Goal: Task Accomplishment & Management: Use online tool/utility

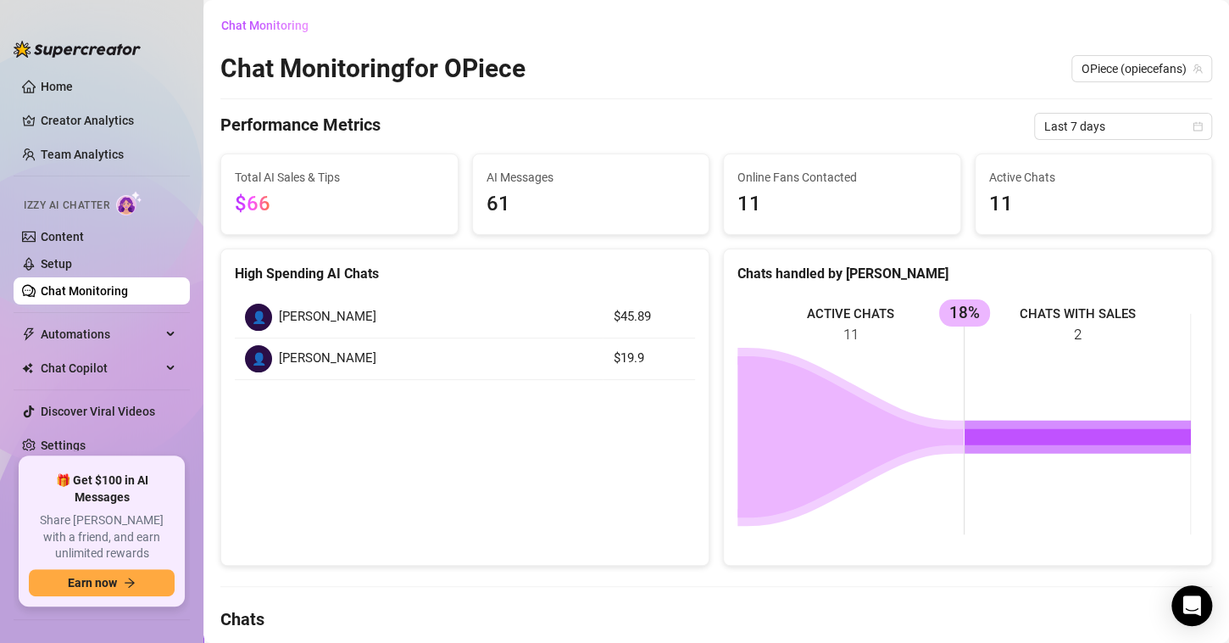
drag, startPoint x: 103, startPoint y: 292, endPoint x: 120, endPoint y: 298, distance: 18.8
click at [103, 292] on link "Chat Monitoring" at bounding box center [84, 291] width 87 height 14
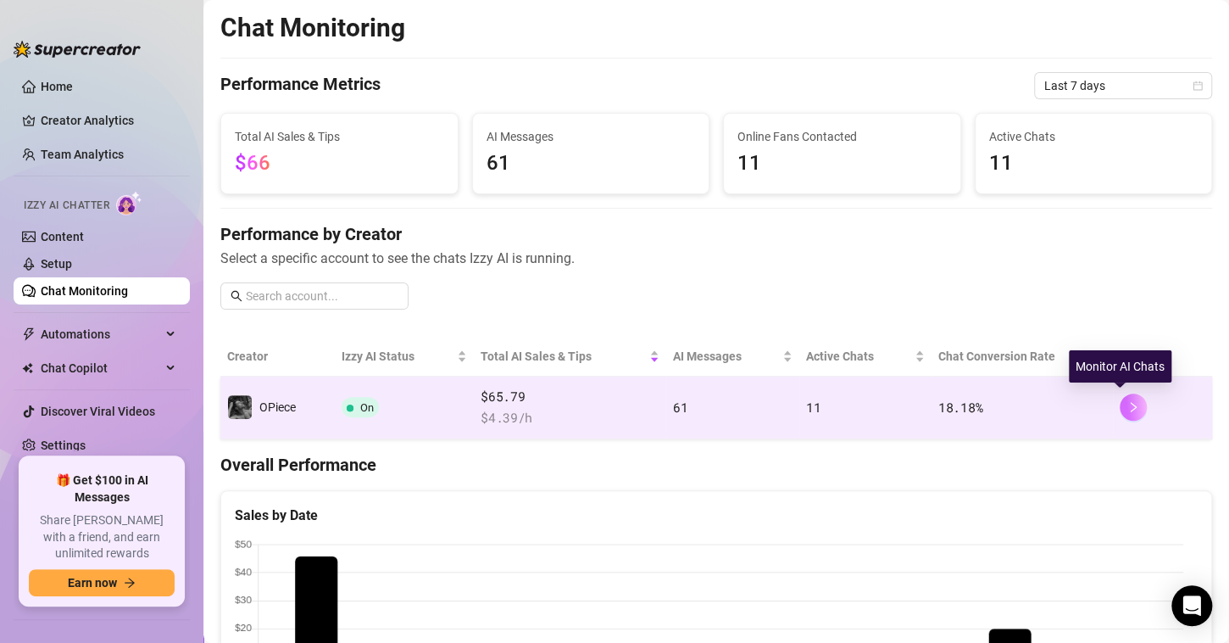
click at [1128, 404] on icon "right" at bounding box center [1134, 407] width 12 height 12
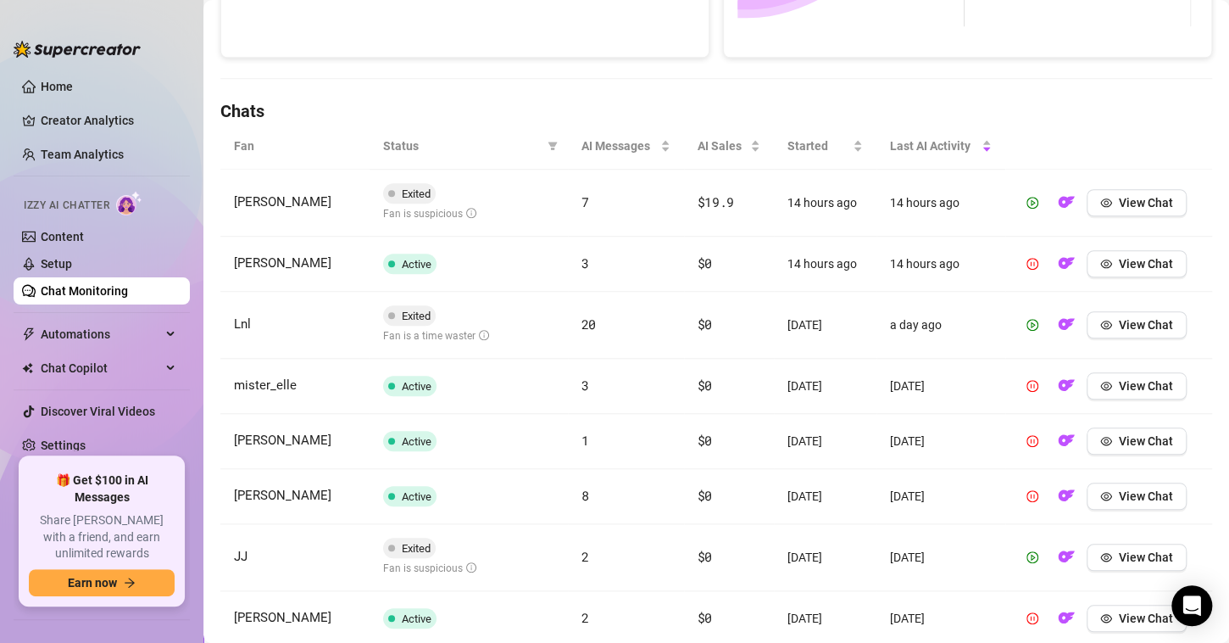
scroll to position [509, 0]
click at [1100, 256] on span "button" at bounding box center [1106, 263] width 12 height 14
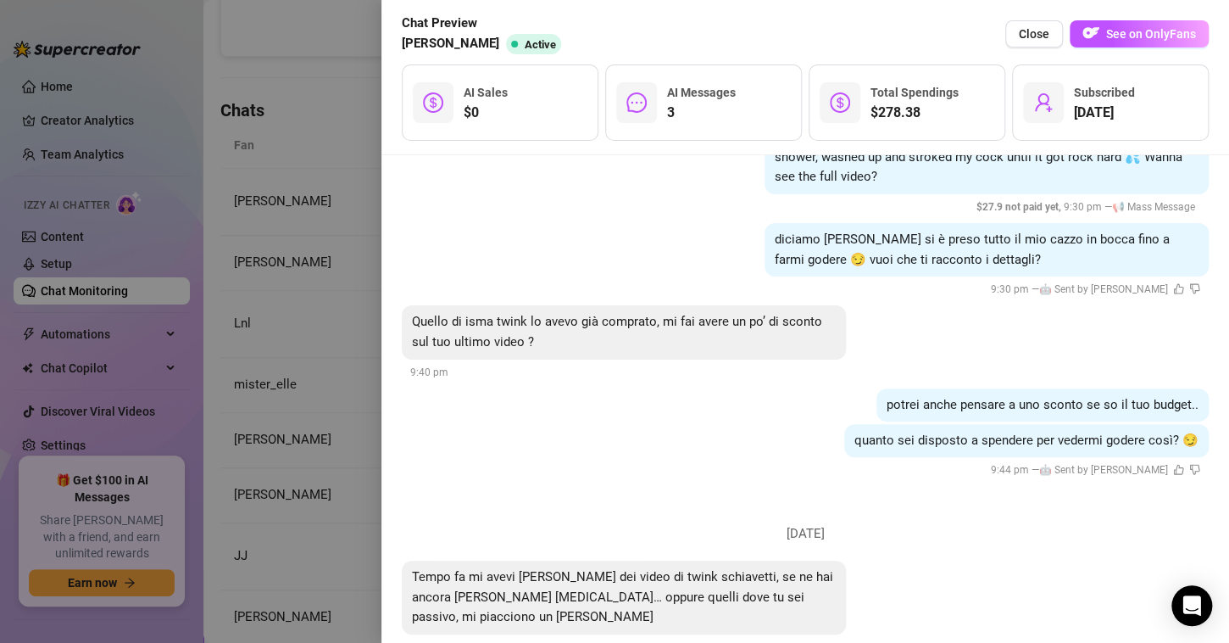
scroll to position [364, 0]
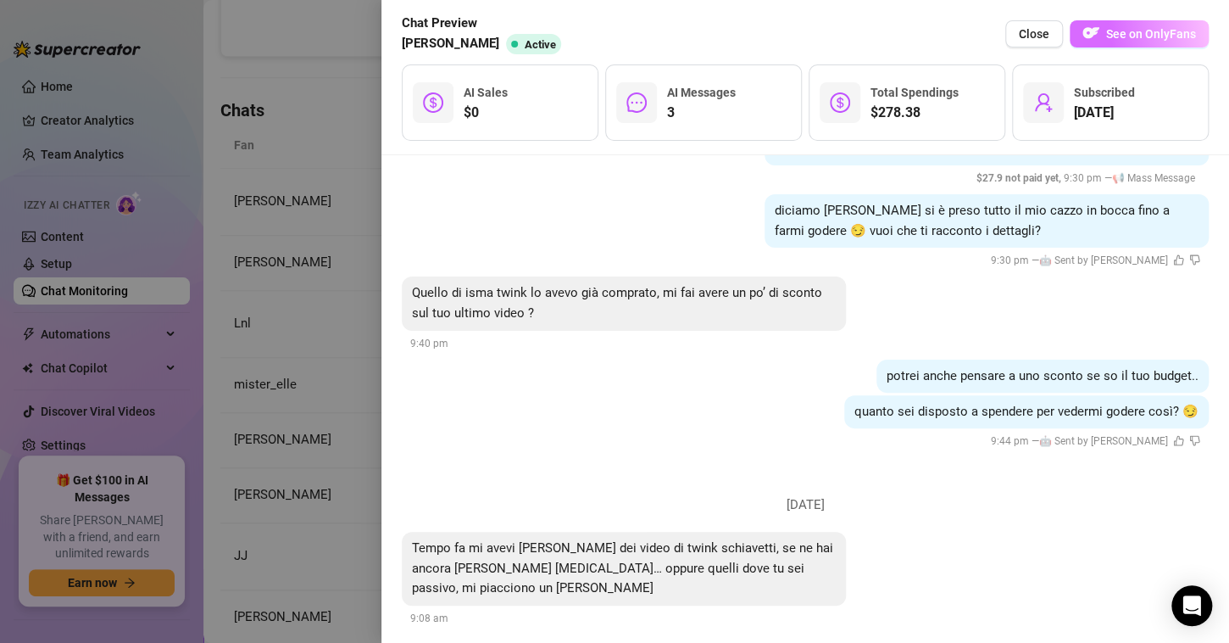
click at [1156, 32] on span "See on OnlyFans" at bounding box center [1151, 34] width 90 height 14
click at [1047, 40] on span "Close" at bounding box center [1034, 34] width 31 height 14
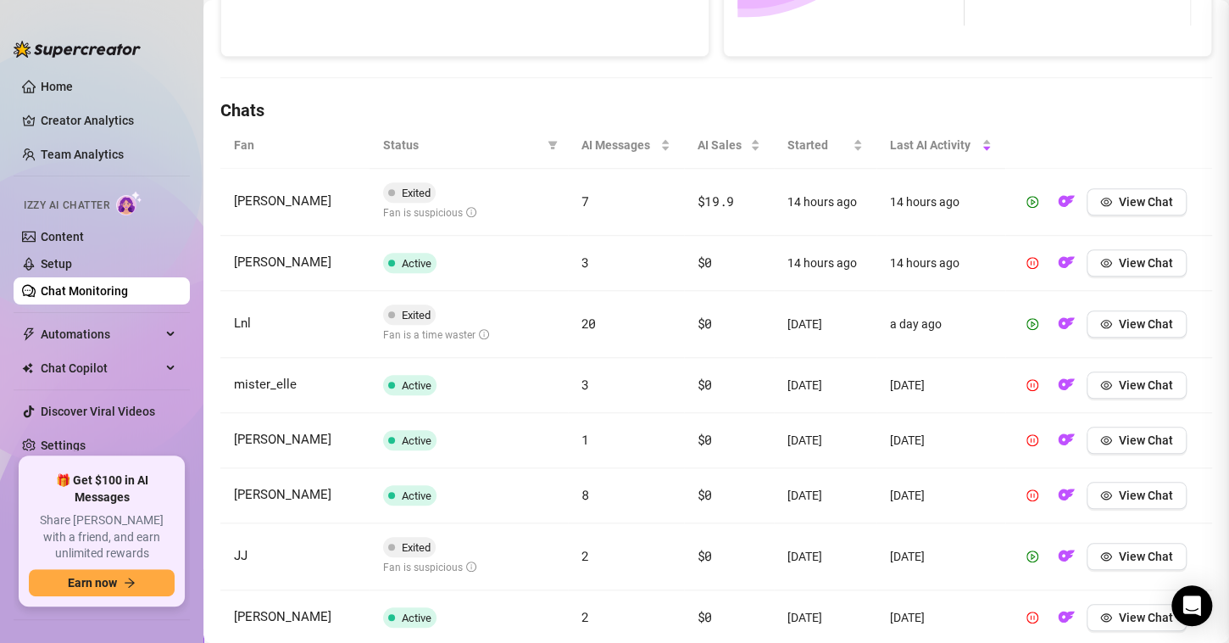
scroll to position [0, 0]
click at [1119, 204] on span "View Chat" at bounding box center [1146, 202] width 54 height 14
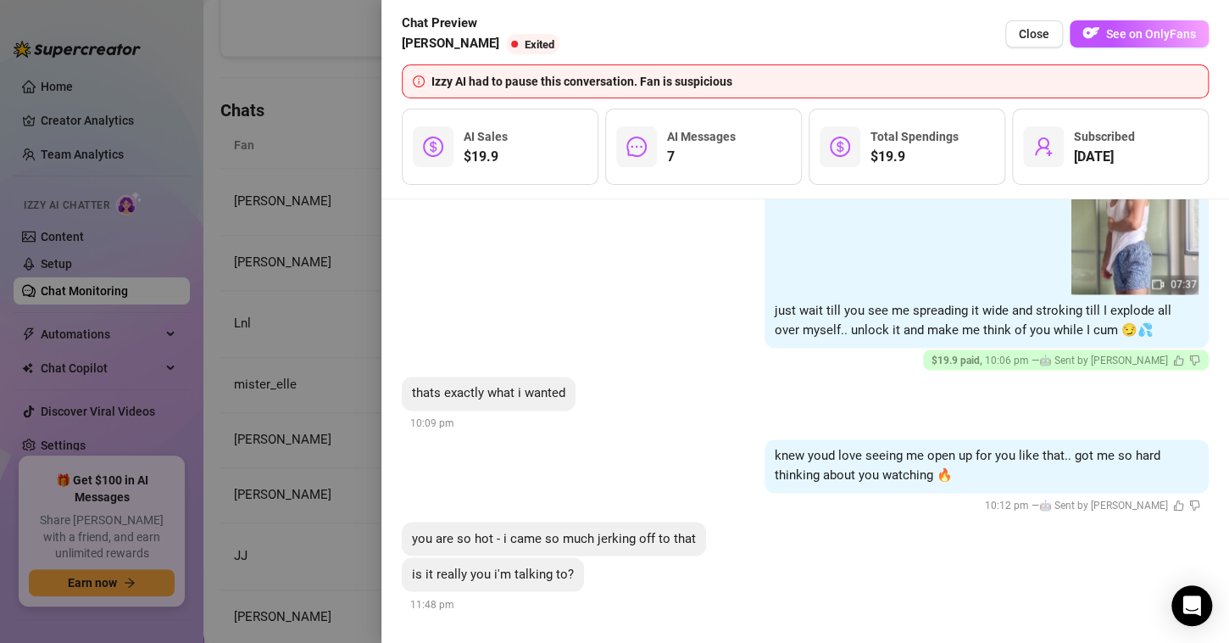
scroll to position [1219, 0]
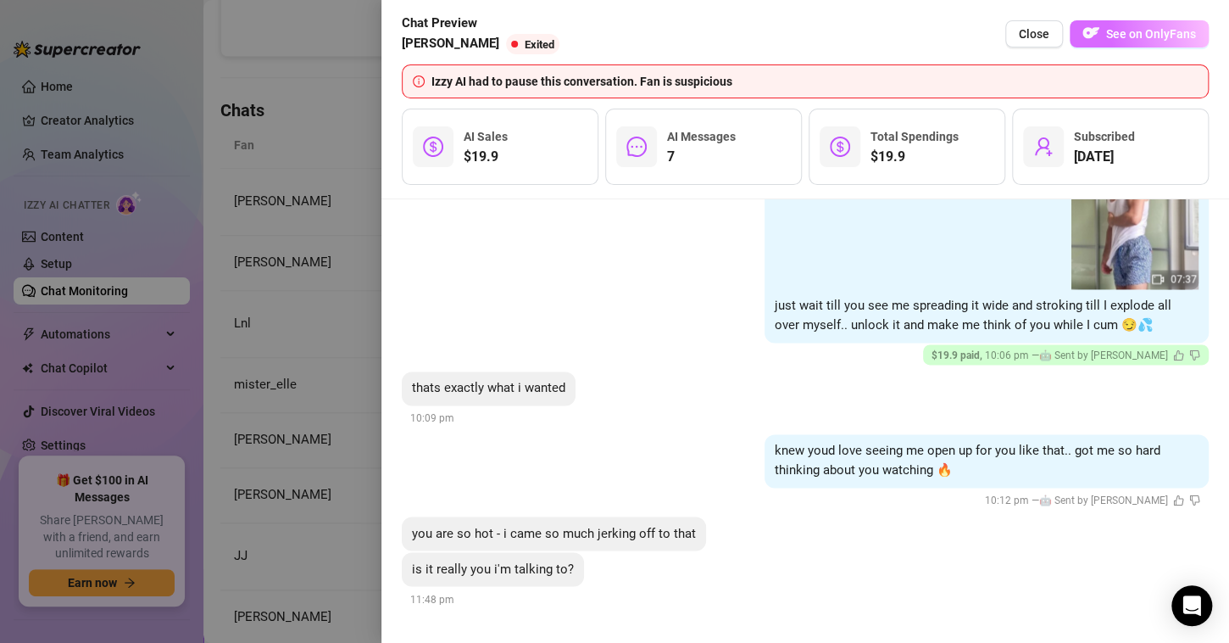
click at [1159, 27] on span "See on OnlyFans" at bounding box center [1151, 34] width 90 height 14
